Goal: Navigation & Orientation: Find specific page/section

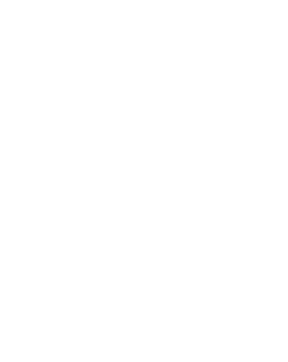
click at [32, 0] on html at bounding box center [144, 0] width 288 height 0
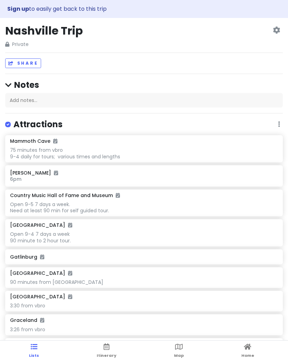
click at [105, 348] on icon at bounding box center [107, 346] width 6 height 5
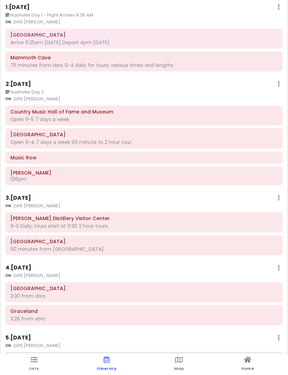
scroll to position [1, 0]
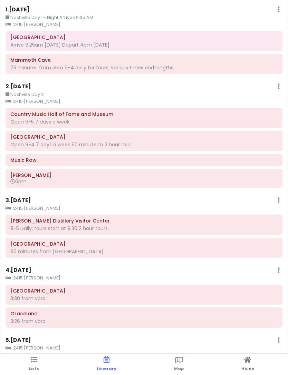
click at [30, 361] on link "Lists" at bounding box center [34, 364] width 10 height 21
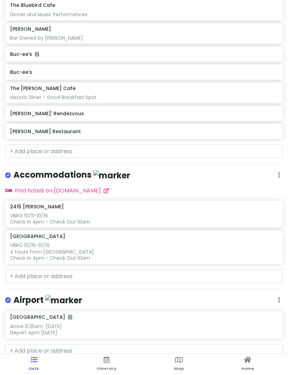
scroll to position [482, 0]
click at [106, 361] on link "Itinerary" at bounding box center [107, 364] width 20 height 21
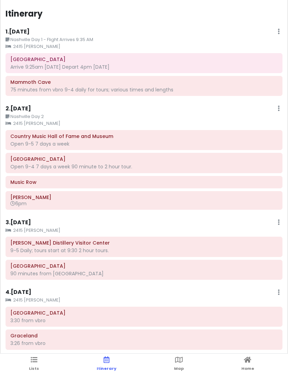
scroll to position [0, 0]
click at [35, 361] on span "Lists" at bounding box center [34, 369] width 10 height 6
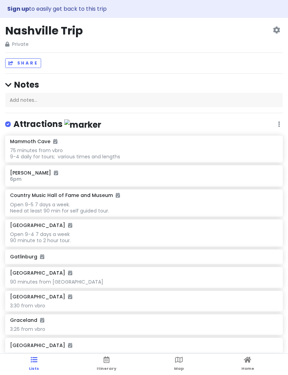
click at [107, 361] on link "Itinerary" at bounding box center [107, 364] width 20 height 21
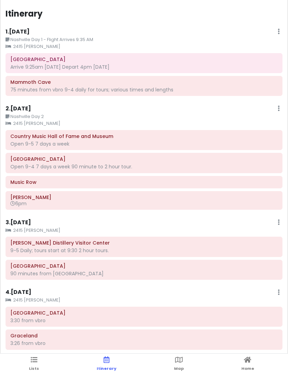
click at [33, 361] on span "Lists" at bounding box center [34, 369] width 10 height 6
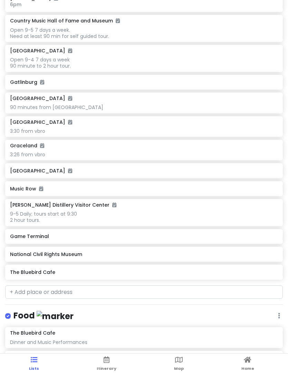
scroll to position [174, 0]
click at [196, 271] on h6 "The Bluebird Cafe" at bounding box center [144, 273] width 268 height 6
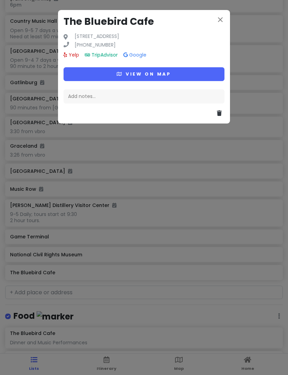
click at [261, 149] on div "close The [GEOGRAPHIC_DATA] [STREET_ADDRESS] [PHONE_NUMBER] Yelp TripAdvisor Go…" at bounding box center [144, 187] width 288 height 375
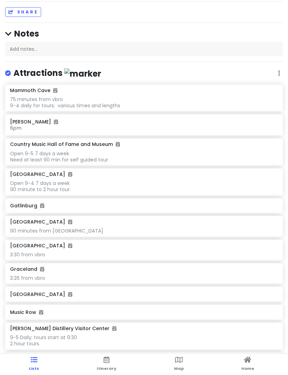
scroll to position [54, 0]
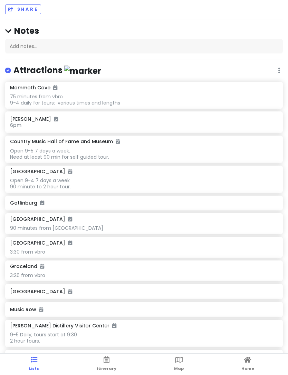
click at [174, 361] on link "Map" at bounding box center [179, 364] width 10 height 21
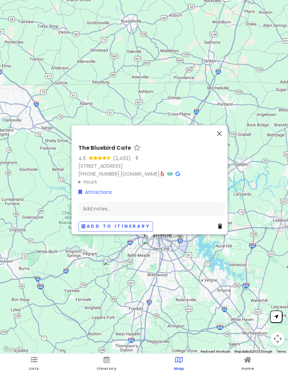
click at [218, 134] on button "Close" at bounding box center [219, 133] width 17 height 17
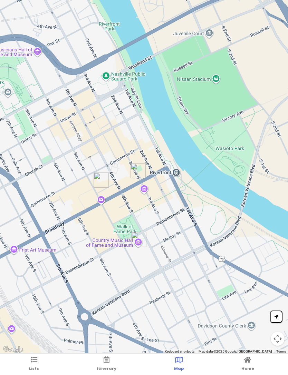
click at [38, 361] on link "Lists" at bounding box center [34, 364] width 10 height 21
